Goal: Task Accomplishment & Management: Complete application form

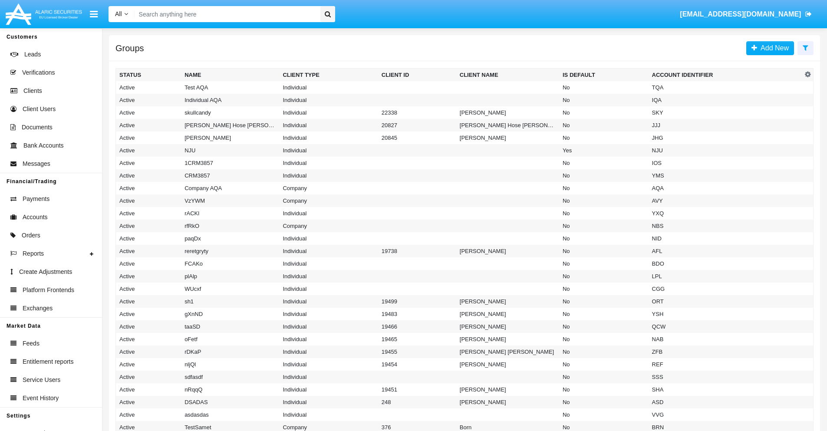
click at [805, 47] on icon at bounding box center [806, 47] width 6 height 7
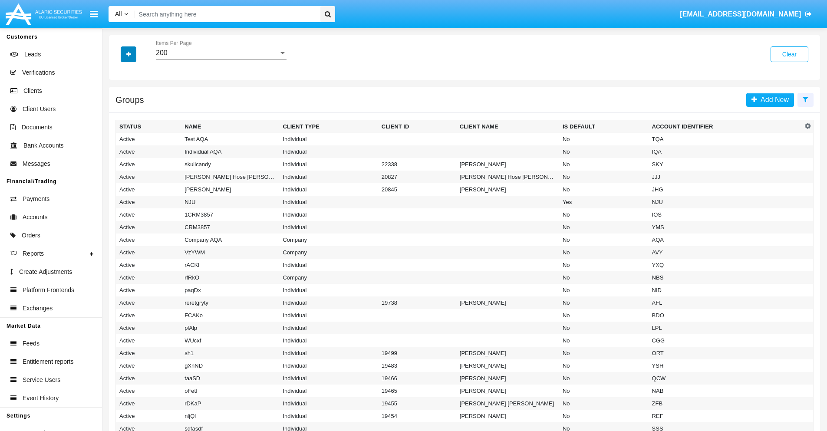
click at [128, 54] on icon "button" at bounding box center [128, 54] width 5 height 6
click at [153, 148] on span "Account Identifier" at bounding box center [153, 147] width 54 height 10
click at [119, 151] on input "Account Identifier" at bounding box center [119, 151] width 0 height 0
checkbox input "true"
click at [128, 54] on icon "button" at bounding box center [128, 54] width 5 height 6
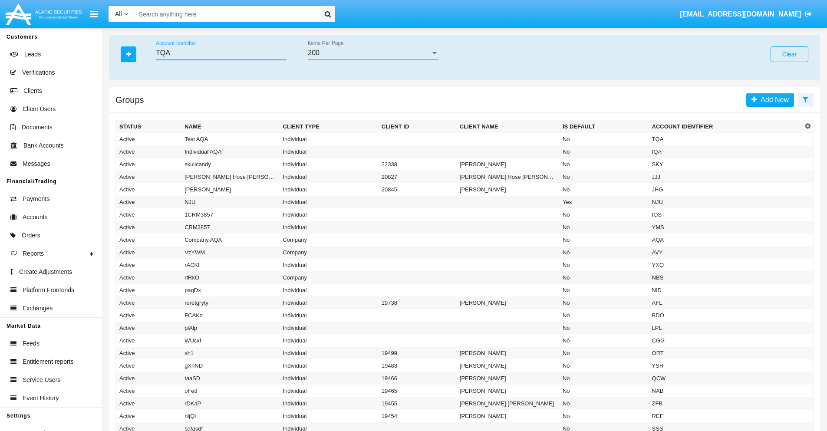
click at [221, 53] on input "TQA" at bounding box center [221, 53] width 131 height 8
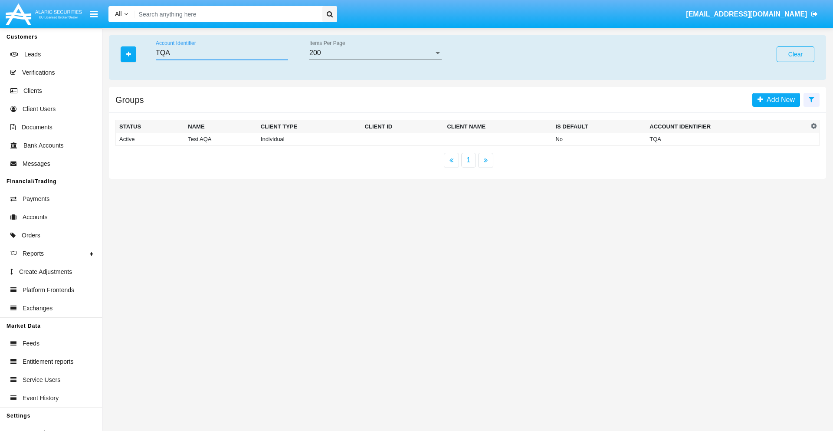
type input "TQA"
click at [727, 139] on td "TQA" at bounding box center [727, 139] width 162 height 13
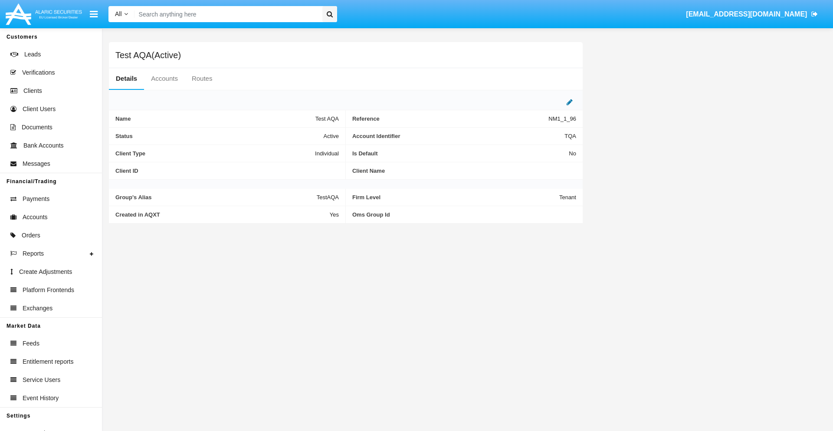
click at [570, 102] on icon at bounding box center [570, 102] width 6 height 7
click at [299, 134] on div "Active" at bounding box center [296, 133] width 70 height 7
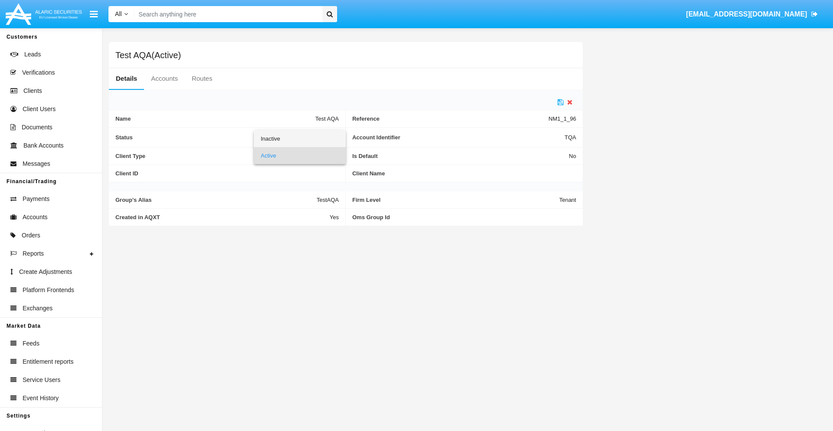
click at [299, 138] on span "Inactive" at bounding box center [300, 138] width 78 height 17
click at [561, 102] on icon at bounding box center [561, 102] width 6 height 7
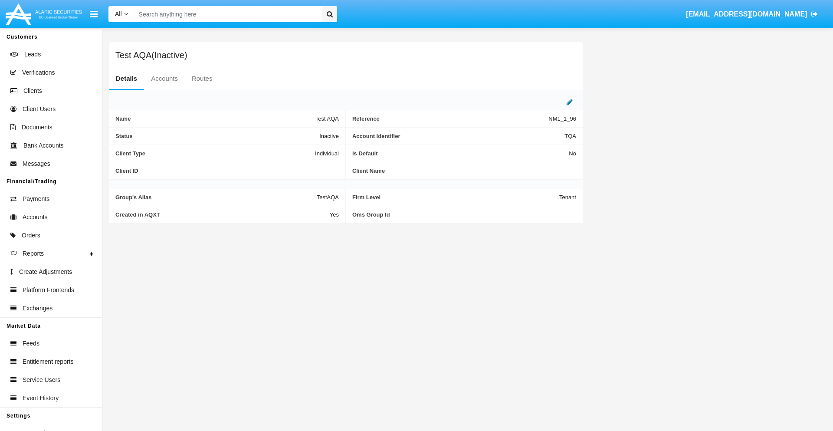
click at [570, 102] on icon at bounding box center [570, 102] width 6 height 7
click at [299, 134] on div "Inactive" at bounding box center [296, 133] width 70 height 7
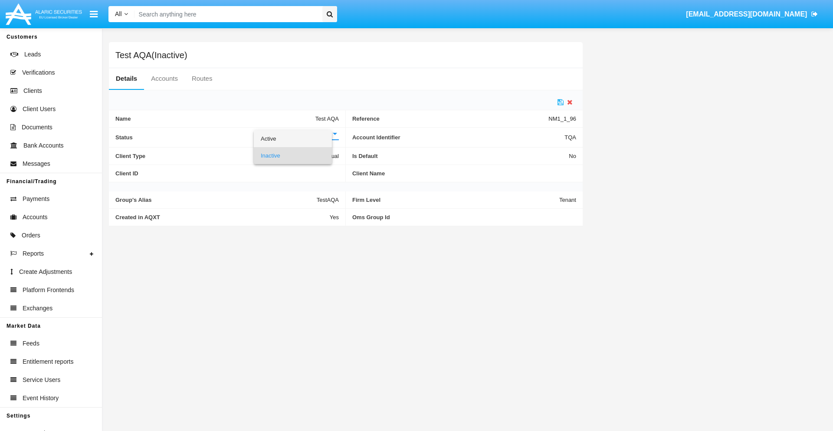
click at [299, 138] on span "Active" at bounding box center [293, 138] width 64 height 17
click at [561, 102] on icon at bounding box center [561, 102] width 6 height 7
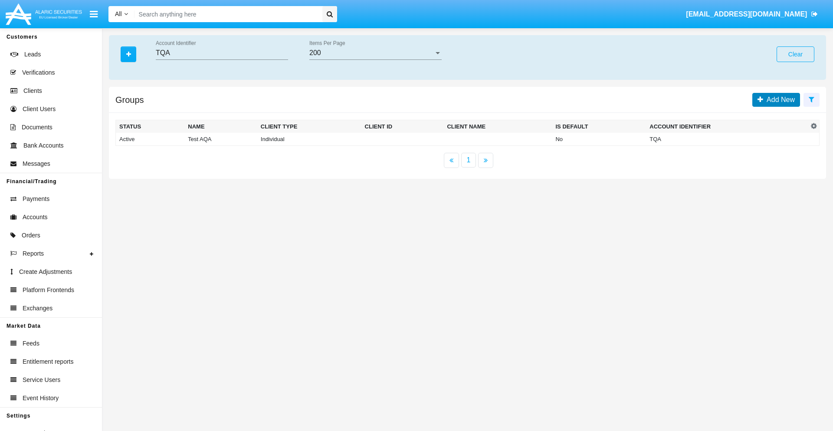
click at [779, 99] on span "Add New" at bounding box center [779, 99] width 32 height 7
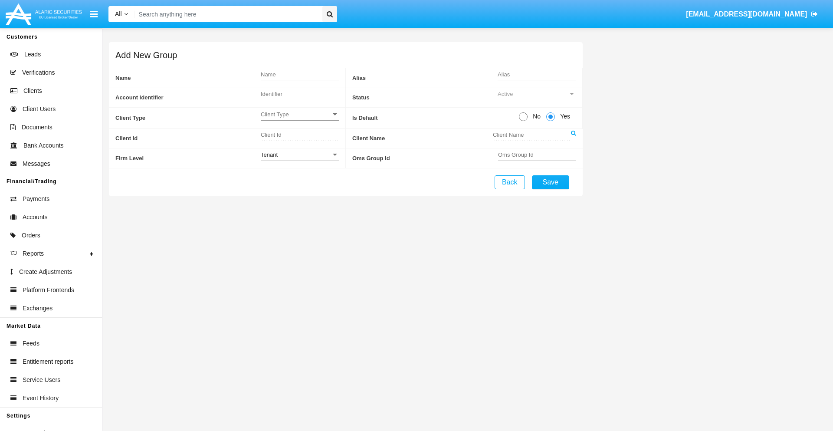
click at [299, 114] on span "Client Type" at bounding box center [296, 114] width 70 height 7
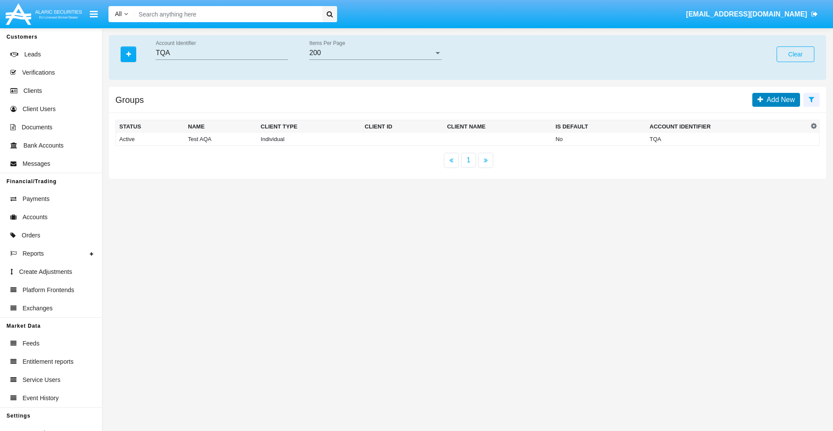
click at [779, 99] on span "Add New" at bounding box center [779, 99] width 32 height 7
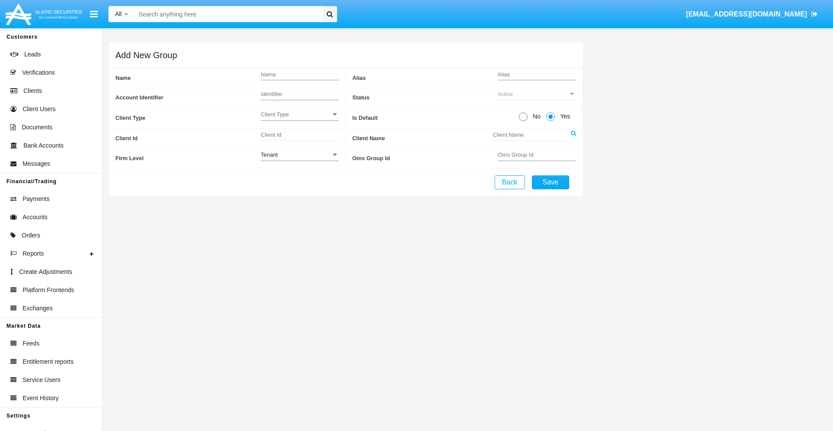
click at [535, 116] on span "No" at bounding box center [535, 116] width 15 height 9
click at [523, 121] on input "No" at bounding box center [523, 121] width 0 height 0
radio input "true"
click at [299, 155] on div "Tenant" at bounding box center [296, 154] width 70 height 7
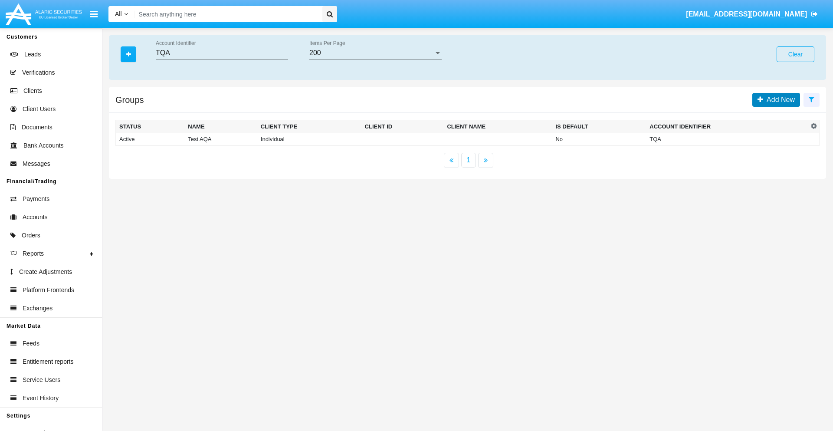
click at [779, 99] on span "Add New" at bounding box center [779, 99] width 32 height 7
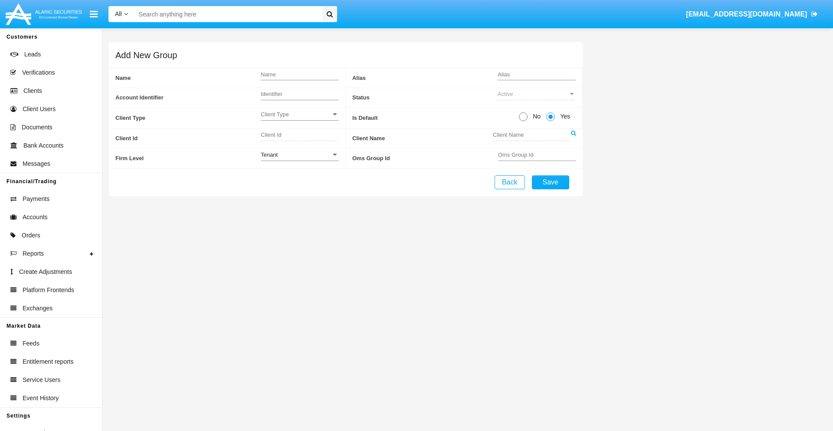
click at [535, 116] on span "No" at bounding box center [535, 116] width 15 height 9
click at [523, 121] on input "No" at bounding box center [523, 121] width 0 height 0
radio input "true"
click at [564, 116] on span "Yes" at bounding box center [563, 116] width 17 height 9
click at [551, 121] on input "Yes" at bounding box center [550, 121] width 0 height 0
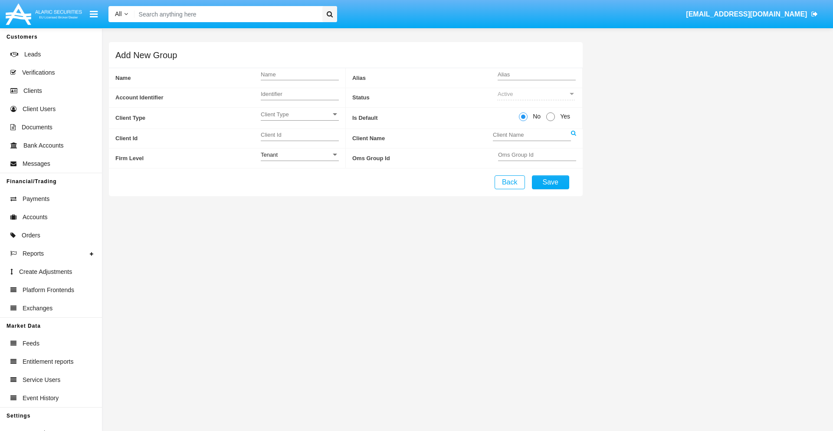
radio input "true"
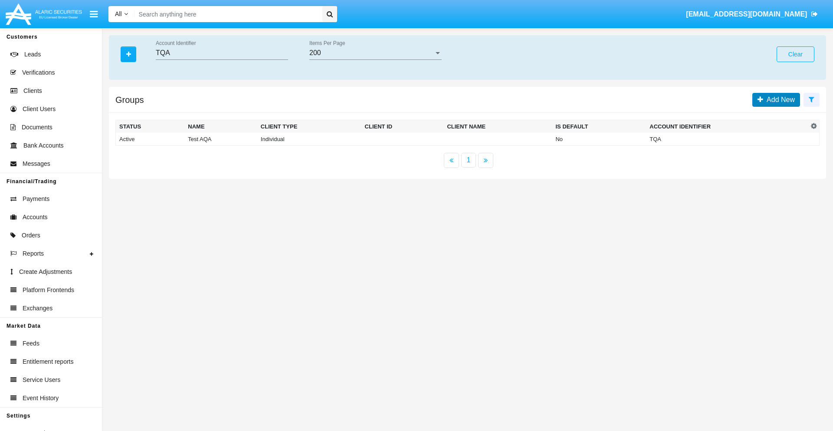
click at [779, 99] on span "Add New" at bounding box center [779, 99] width 32 height 7
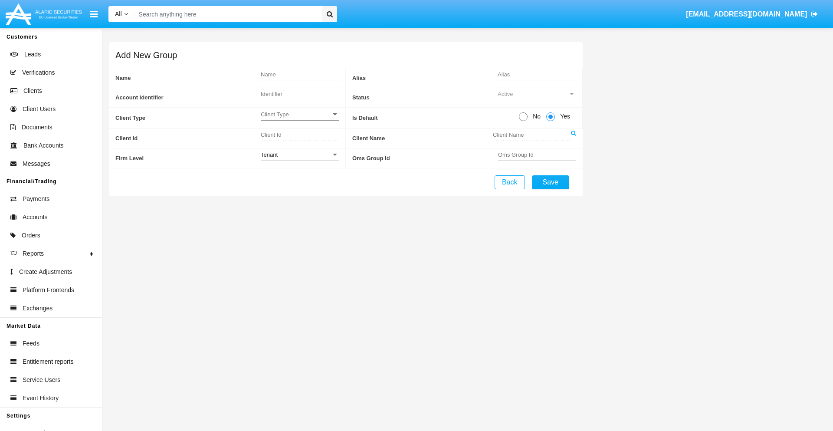
click at [535, 116] on span "No" at bounding box center [535, 116] width 15 height 9
click at [523, 121] on input "No" at bounding box center [523, 121] width 0 height 0
radio input "true"
click at [299, 114] on span "Client Type" at bounding box center [296, 114] width 70 height 7
click at [299, 119] on span "Individual" at bounding box center [300, 119] width 78 height 17
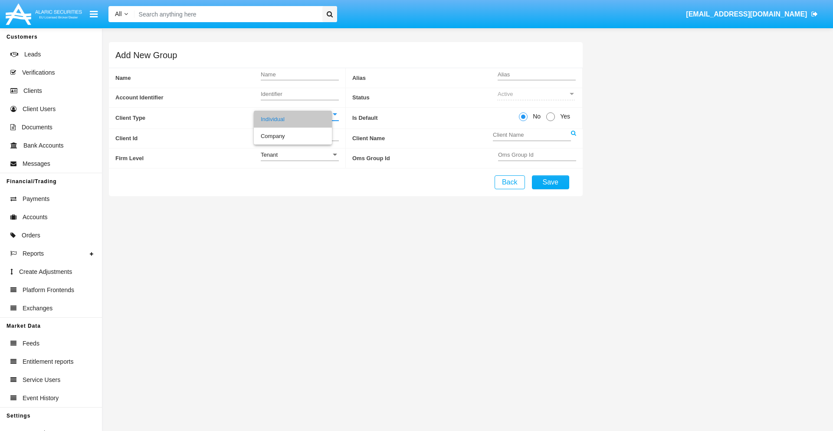
click at [573, 138] on link at bounding box center [573, 139] width 5 height 20
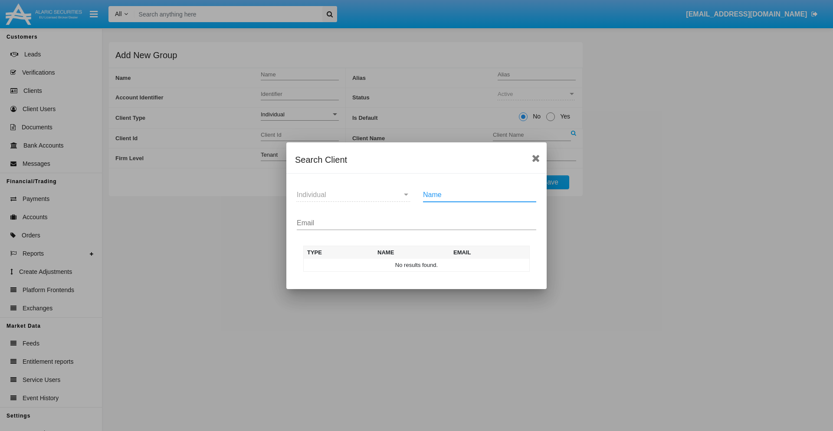
click at [417, 223] on input "Email" at bounding box center [417, 223] width 240 height 8
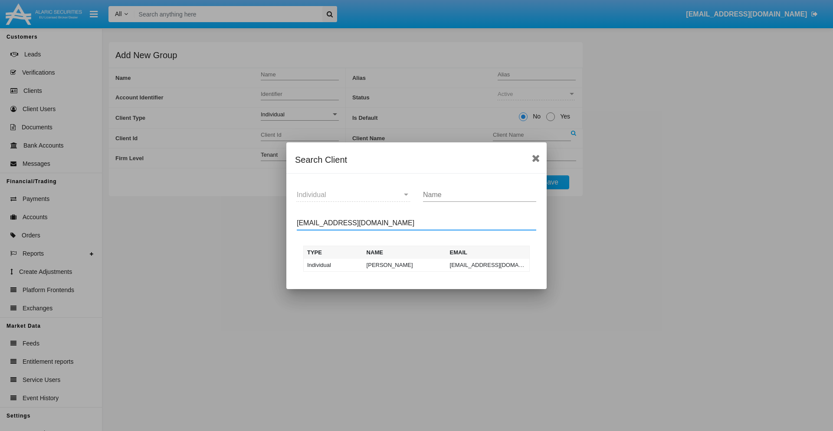
type input "test-user-owl@aqa.com"
